Goal: Register for event/course

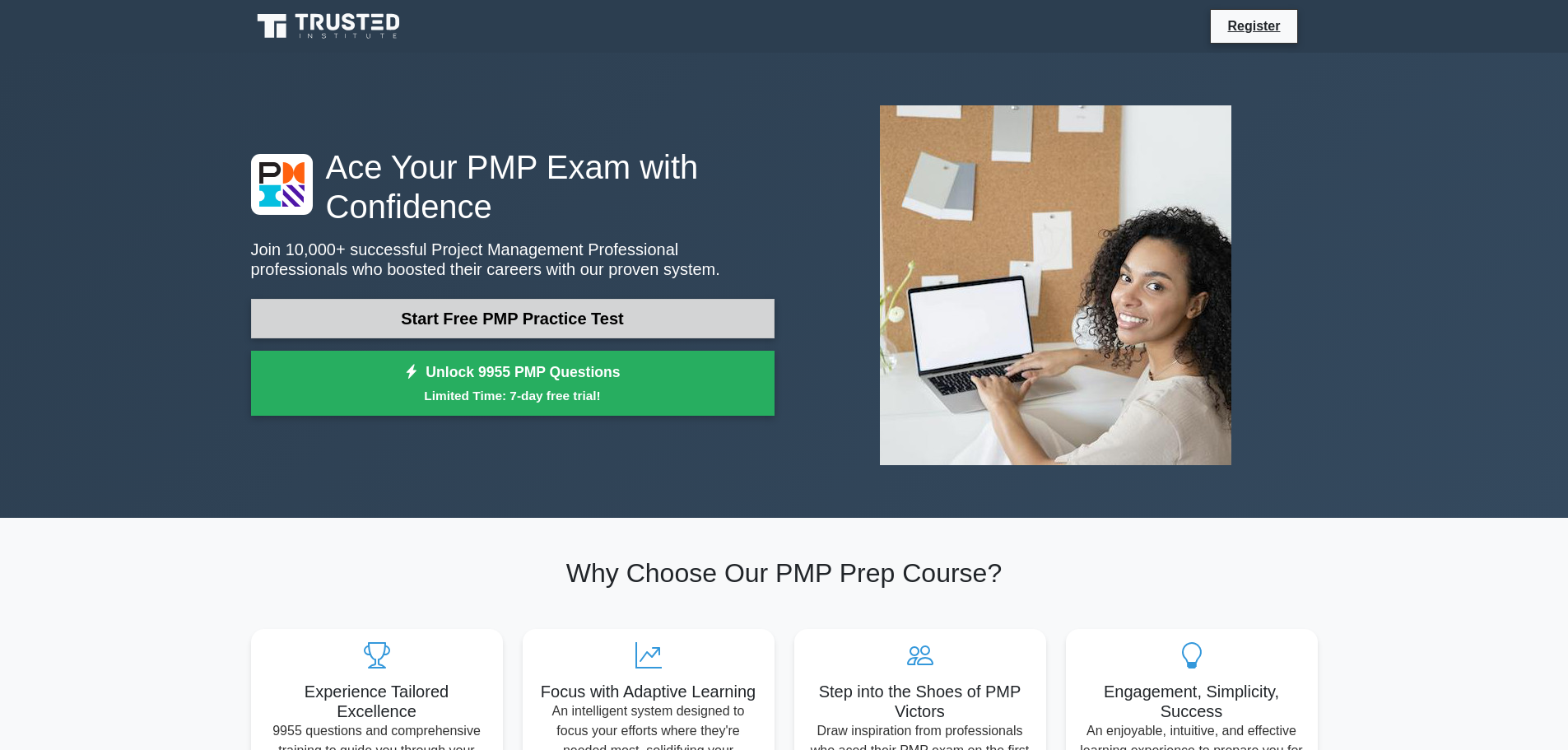
click at [585, 317] on link "Start Free PMP Practice Test" at bounding box center [512, 319] width 523 height 39
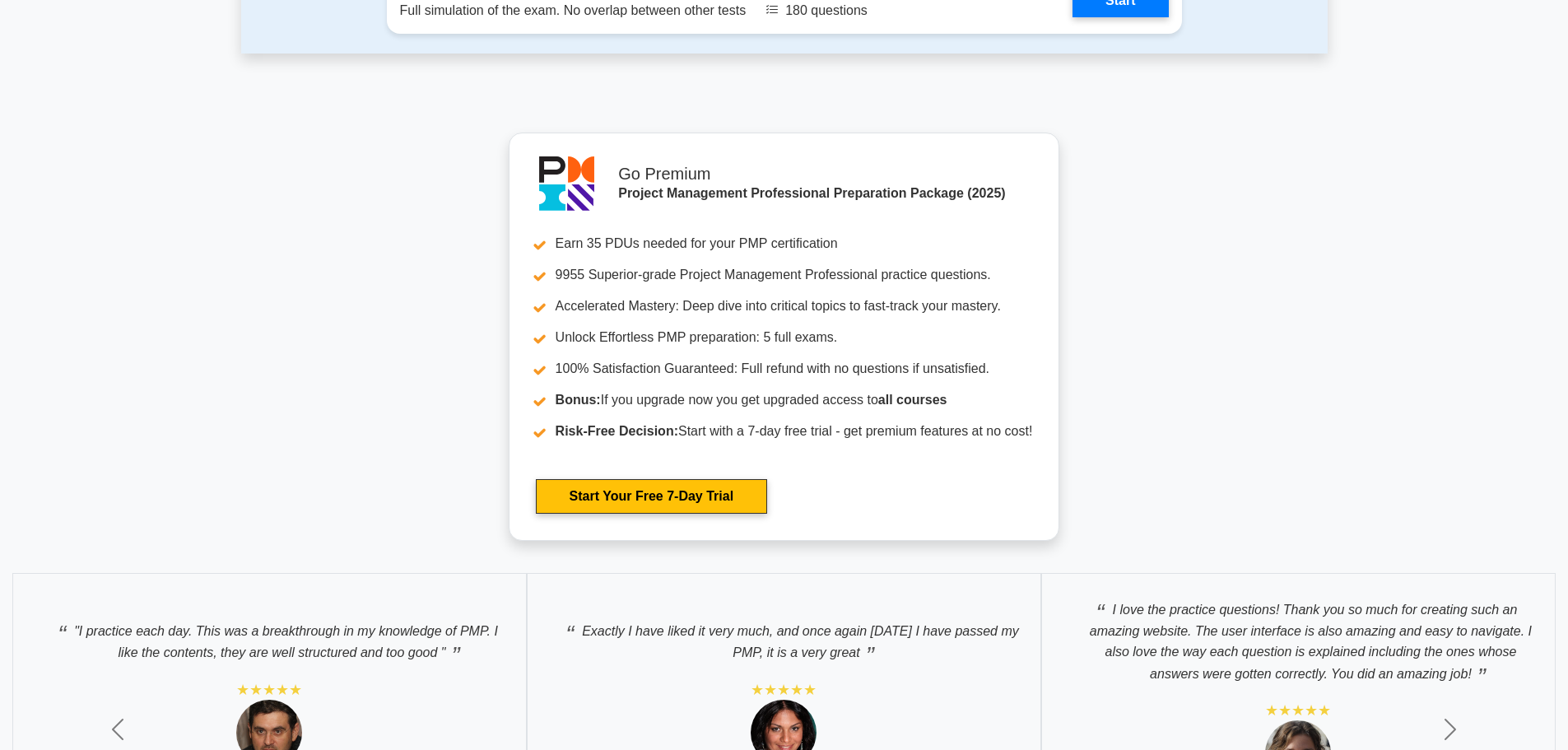
scroll to position [5220, 0]
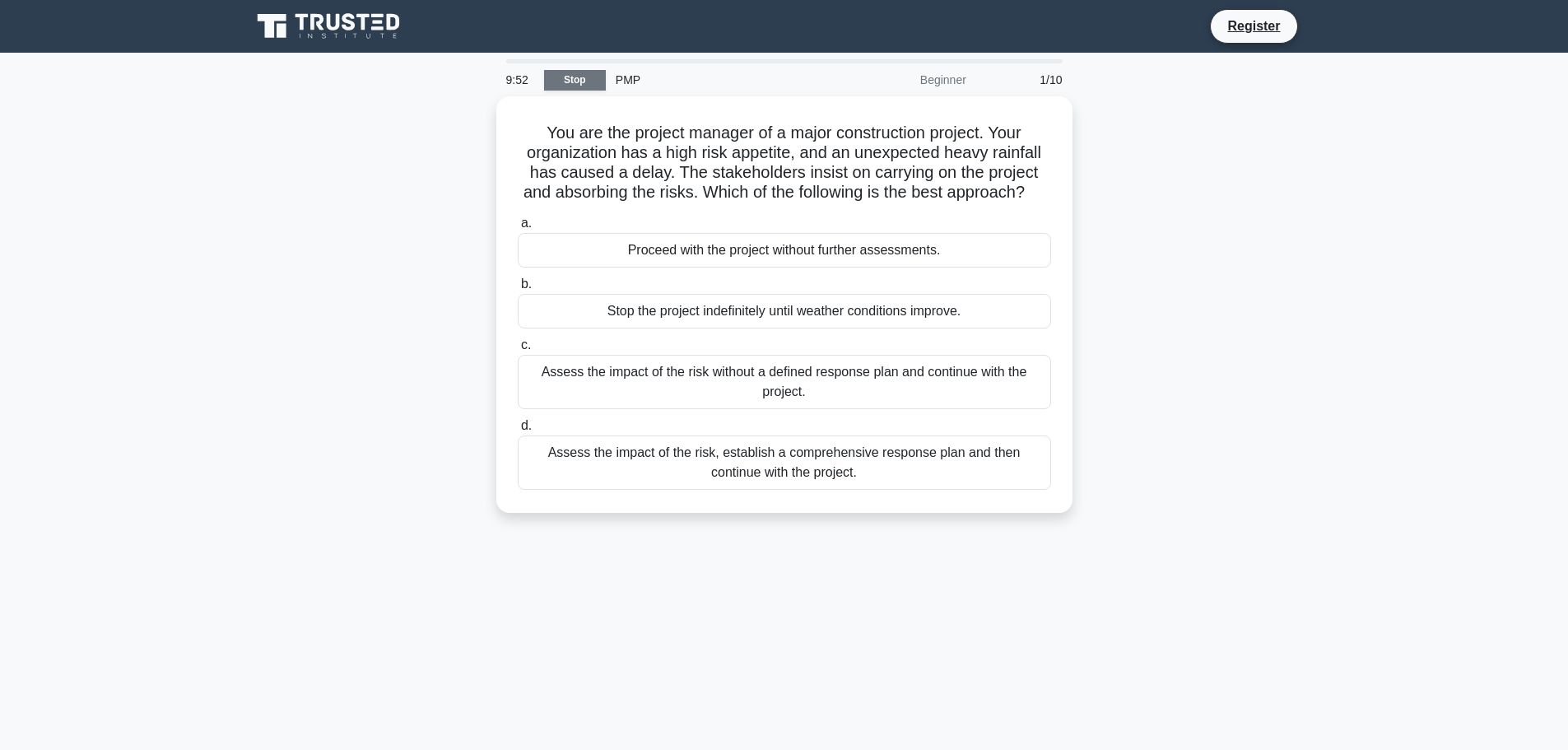
click at [573, 80] on link "Stop" at bounding box center [574, 80] width 62 height 21
click at [625, 82] on div "PMP" at bounding box center [718, 79] width 226 height 33
